Goal: Information Seeking & Learning: Learn about a topic

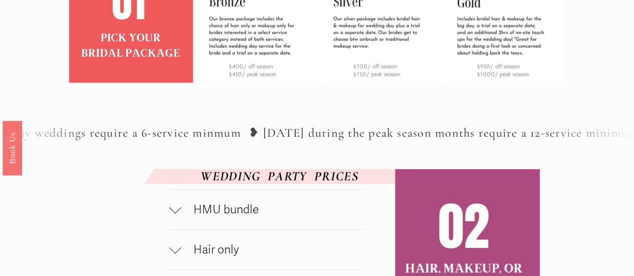
scroll to position [416, 0]
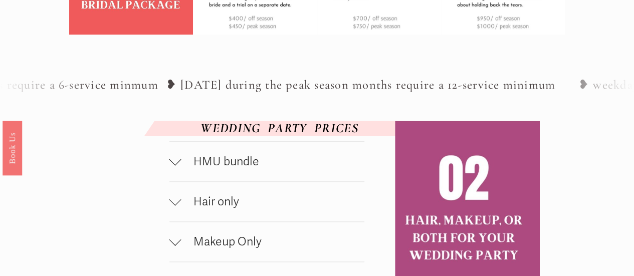
click at [249, 169] on span "HMU bundle" at bounding box center [272, 161] width 183 height 15
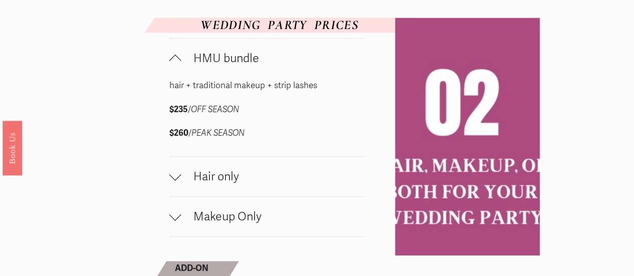
scroll to position [530, 0]
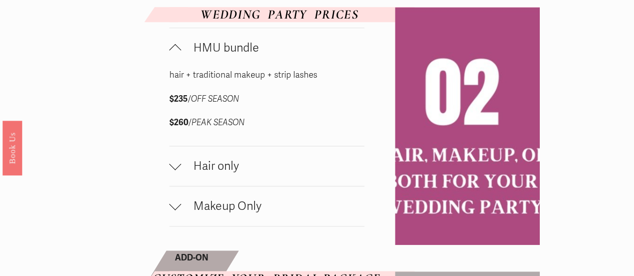
click at [234, 170] on span "Hair only" at bounding box center [272, 166] width 183 height 15
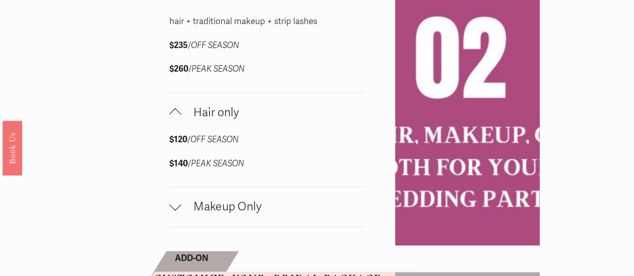
scroll to position [591, 0]
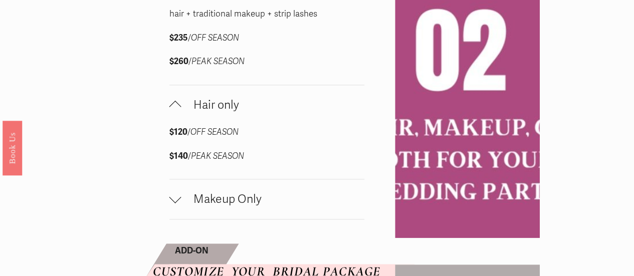
click at [231, 203] on span "Makeup Only" at bounding box center [272, 199] width 183 height 15
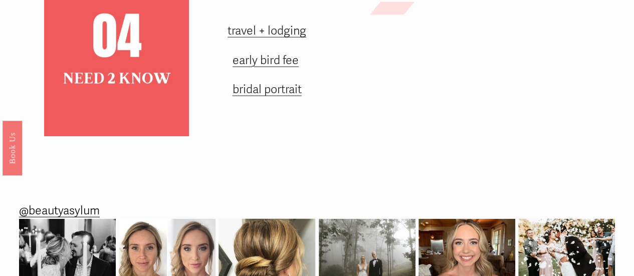
scroll to position [1191, 0]
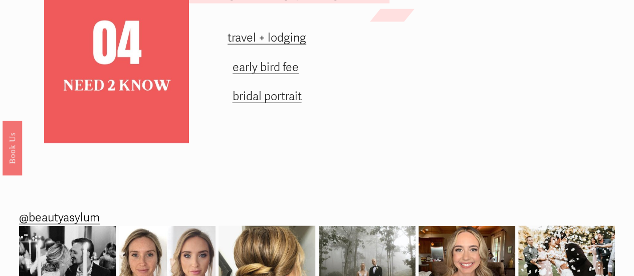
click at [280, 73] on link "early bird fee" at bounding box center [266, 67] width 66 height 15
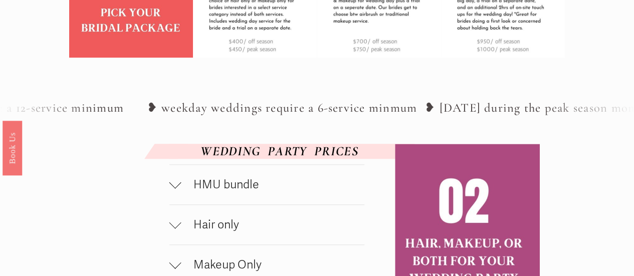
scroll to position [395, 0]
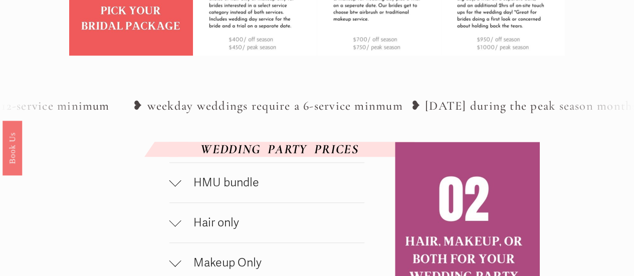
click at [202, 198] on button "HMU bundle" at bounding box center [266, 183] width 195 height 40
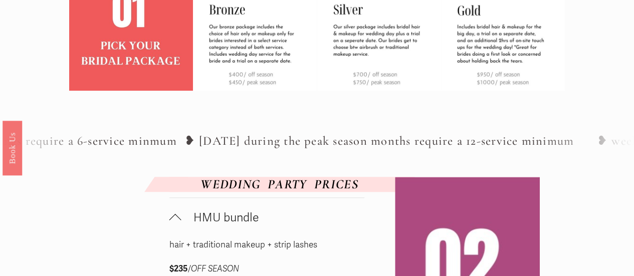
scroll to position [255, 0]
